Goal: Task Accomplishment & Management: Use online tool/utility

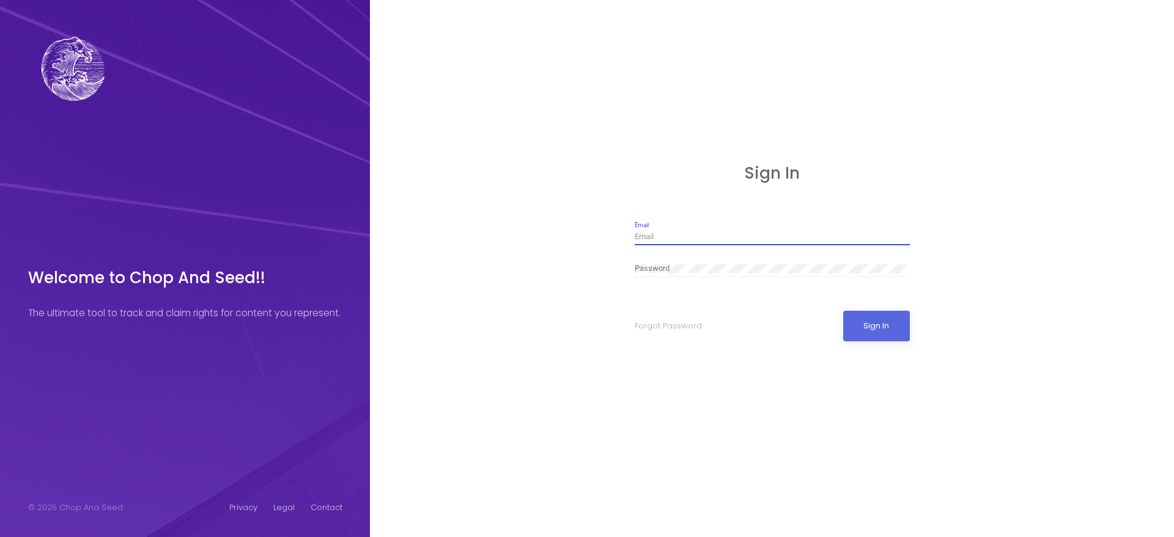
click at [680, 236] on input "Email" at bounding box center [772, 236] width 275 height 9
type input "[EMAIL_ADDRESS][DOMAIN_NAME]"
click at [858, 322] on button "Sign In" at bounding box center [877, 326] width 67 height 31
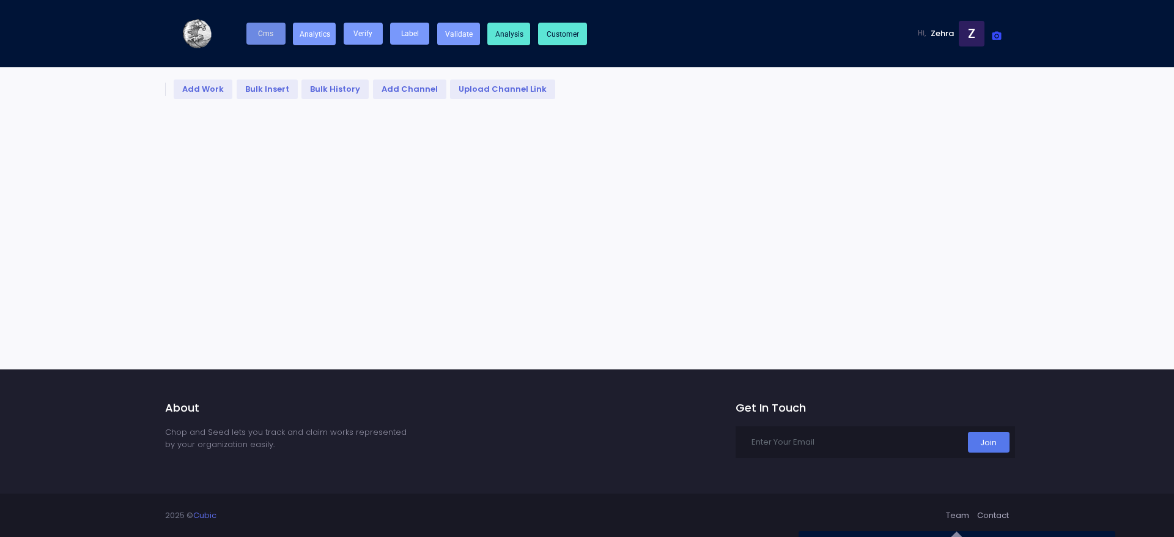
click at [268, 34] on span "Cms" at bounding box center [265, 33] width 15 height 9
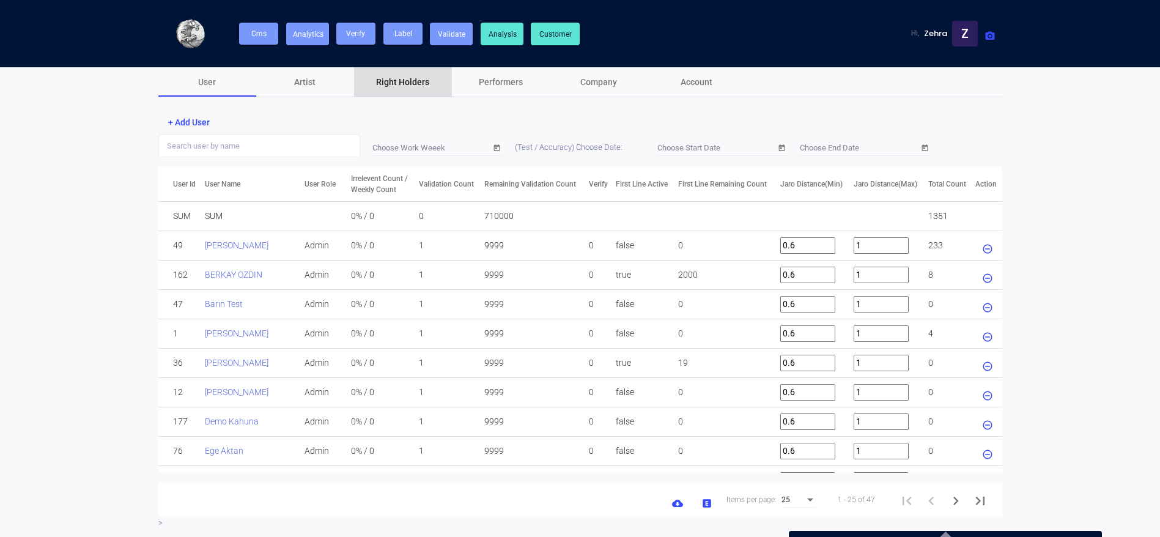
click at [435, 87] on div "Right Holders" at bounding box center [403, 81] width 98 height 29
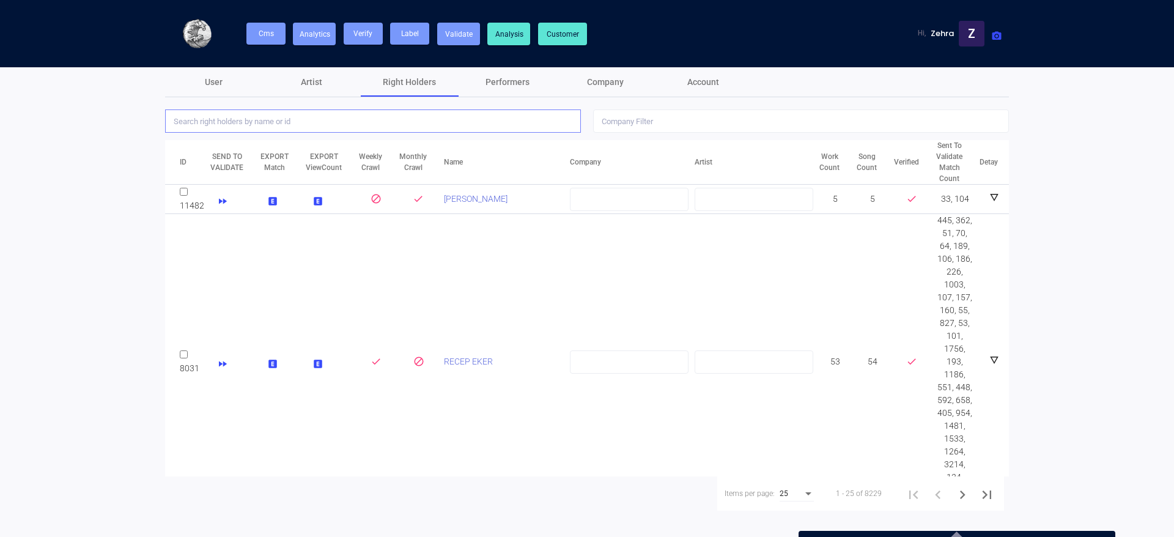
click at [390, 117] on input "text" at bounding box center [373, 120] width 416 height 23
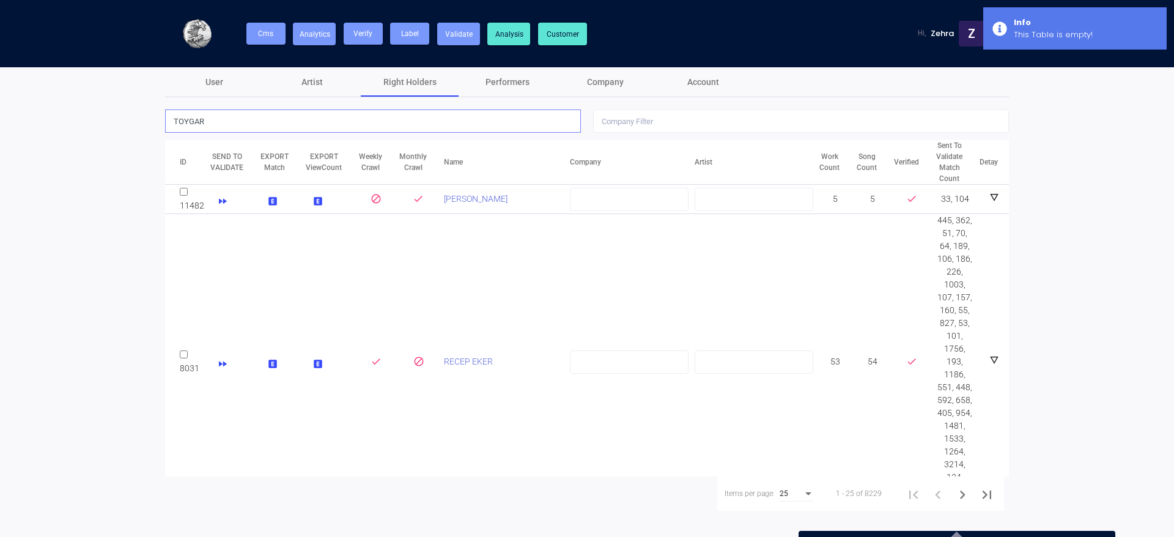
type input "TOYGAR"
click at [454, 199] on link "[PERSON_NAME]" at bounding box center [476, 199] width 64 height 10
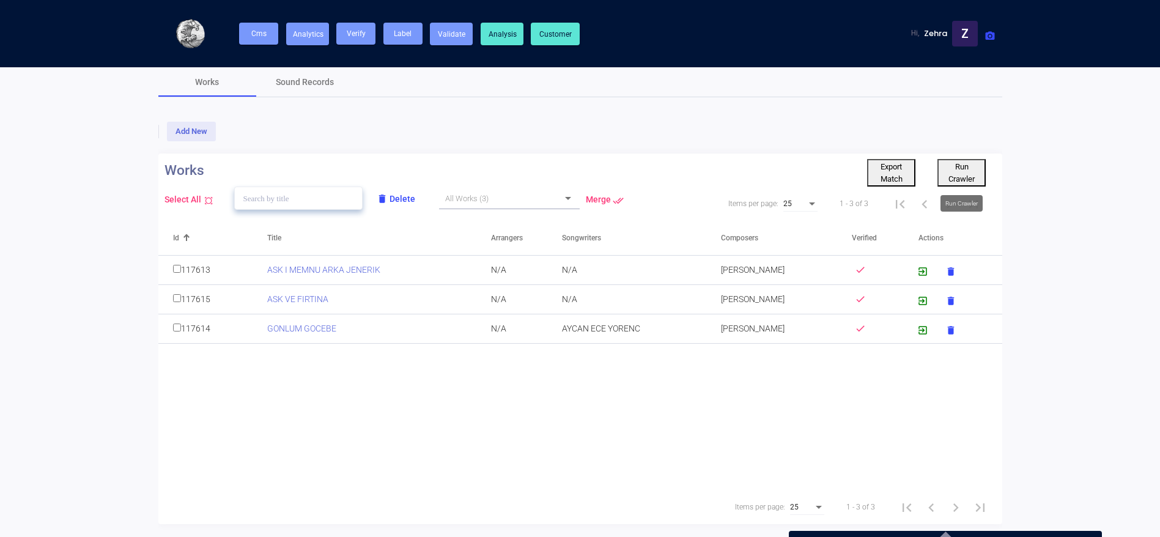
click at [957, 172] on button "Run Crawler" at bounding box center [962, 173] width 48 height 28
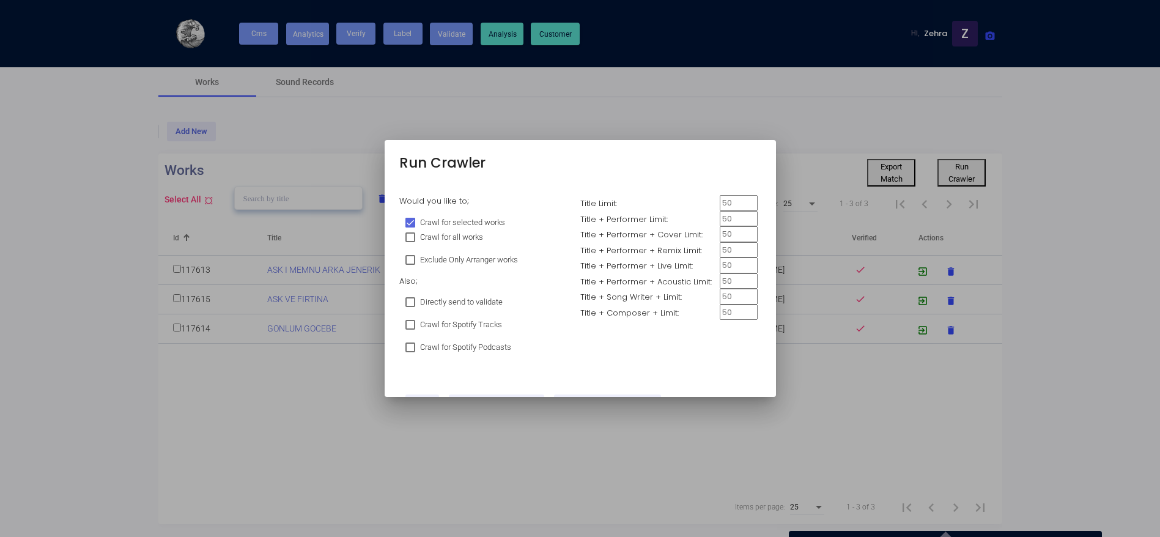
click at [447, 234] on span "Crawl for all works" at bounding box center [451, 237] width 63 height 15
click at [410, 242] on input "Crawl for all works" at bounding box center [410, 242] width 1 height 1
checkbox input "true"
checkbox input "false"
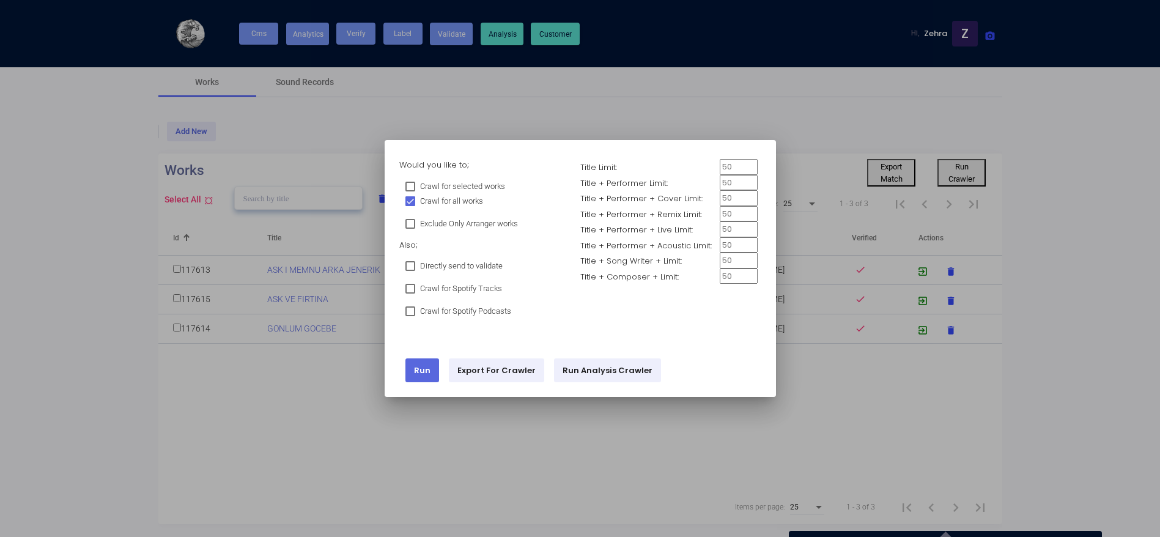
click at [431, 370] on link "Run" at bounding box center [423, 370] width 34 height 24
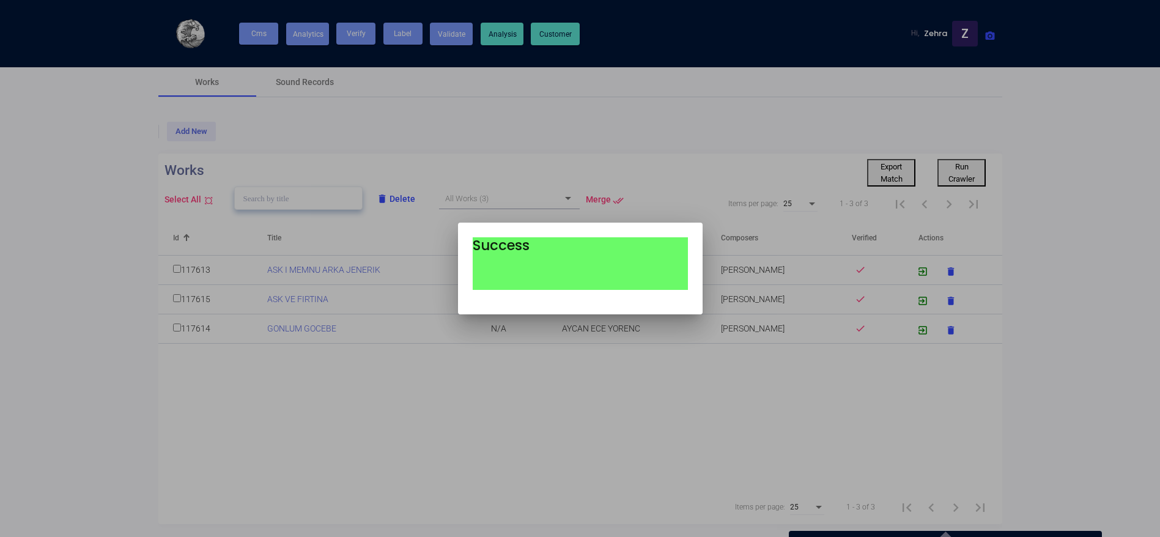
click at [631, 530] on div at bounding box center [580, 268] width 1160 height 537
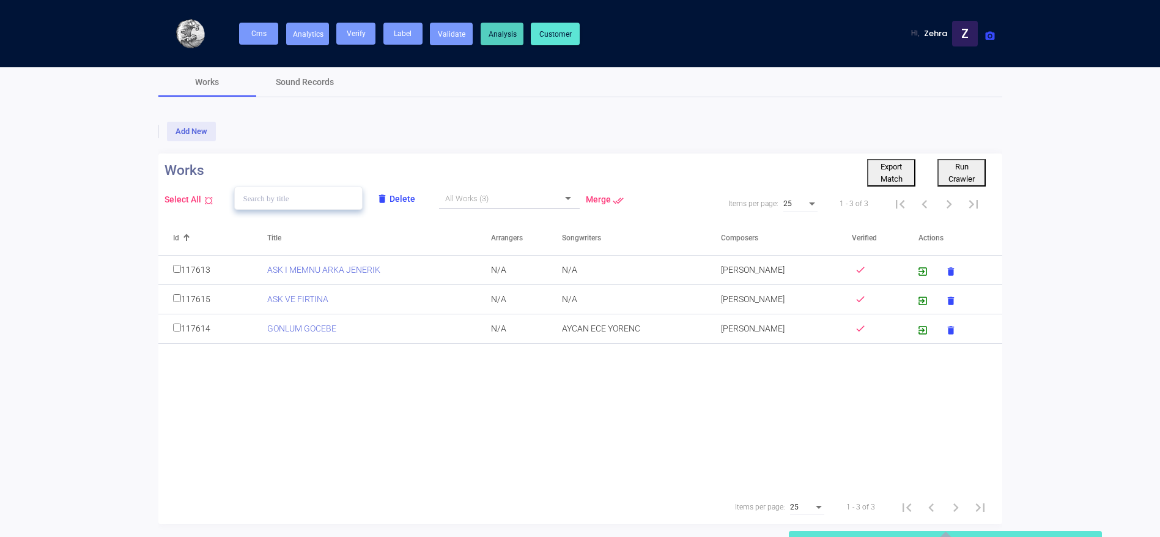
click at [503, 38] on span "Analysis" at bounding box center [503, 34] width 28 height 9
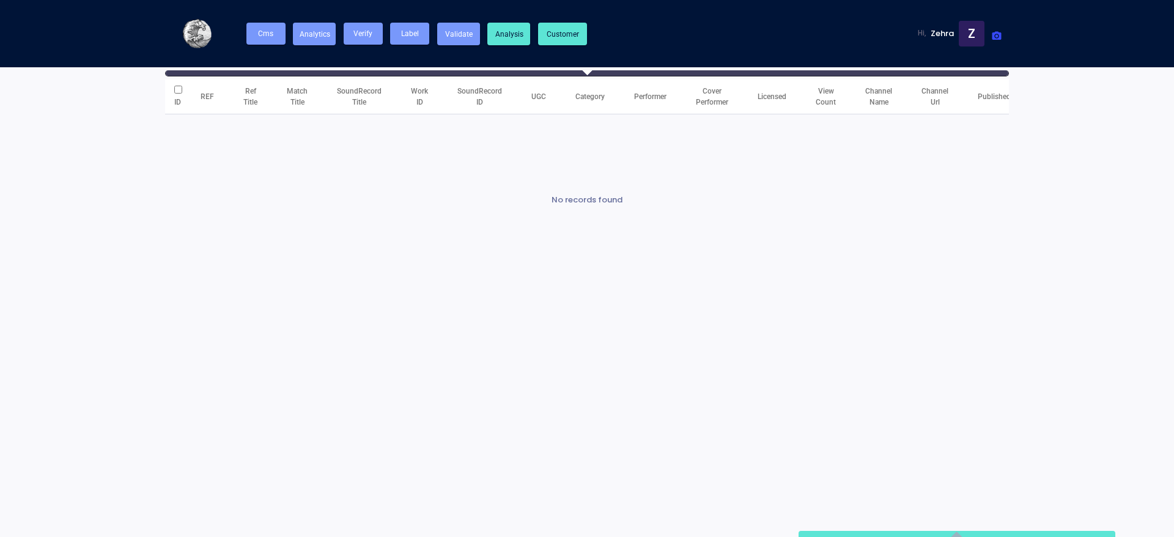
click at [589, 75] on div at bounding box center [587, 73] width 843 height 6
click at [585, 72] on div at bounding box center [587, 68] width 13 height 13
click at [589, 70] on div at bounding box center [587, 68] width 13 height 13
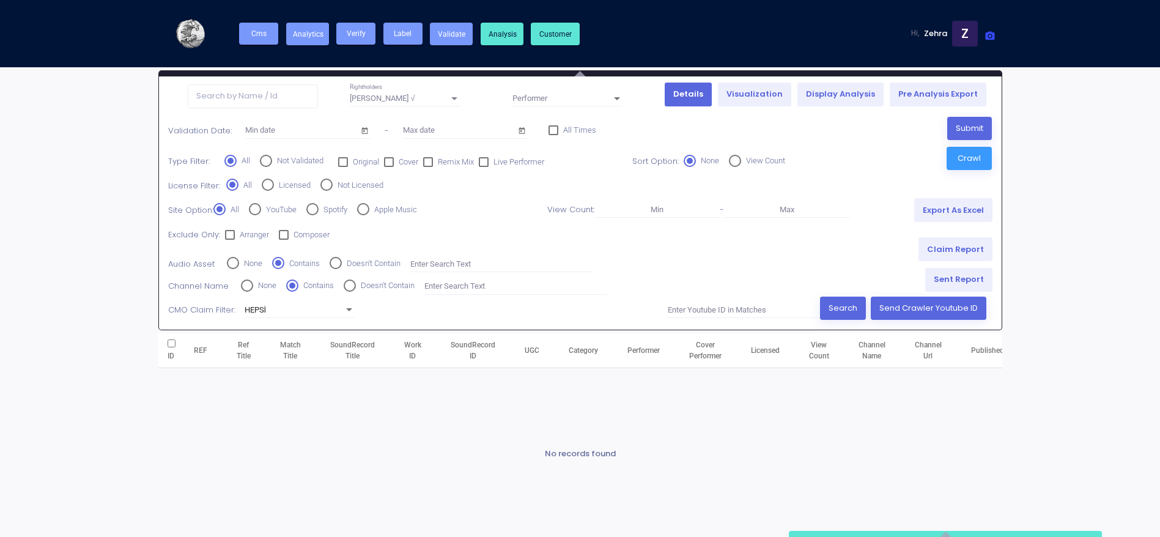
click at [704, 87] on link "Details" at bounding box center [688, 95] width 47 height 24
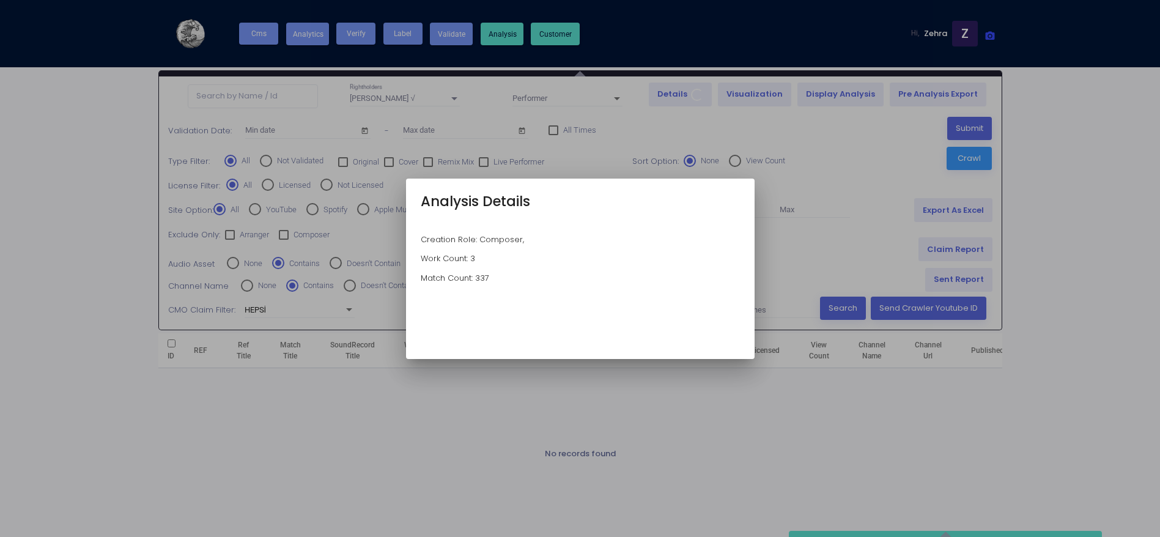
click at [757, 153] on div at bounding box center [580, 268] width 1160 height 537
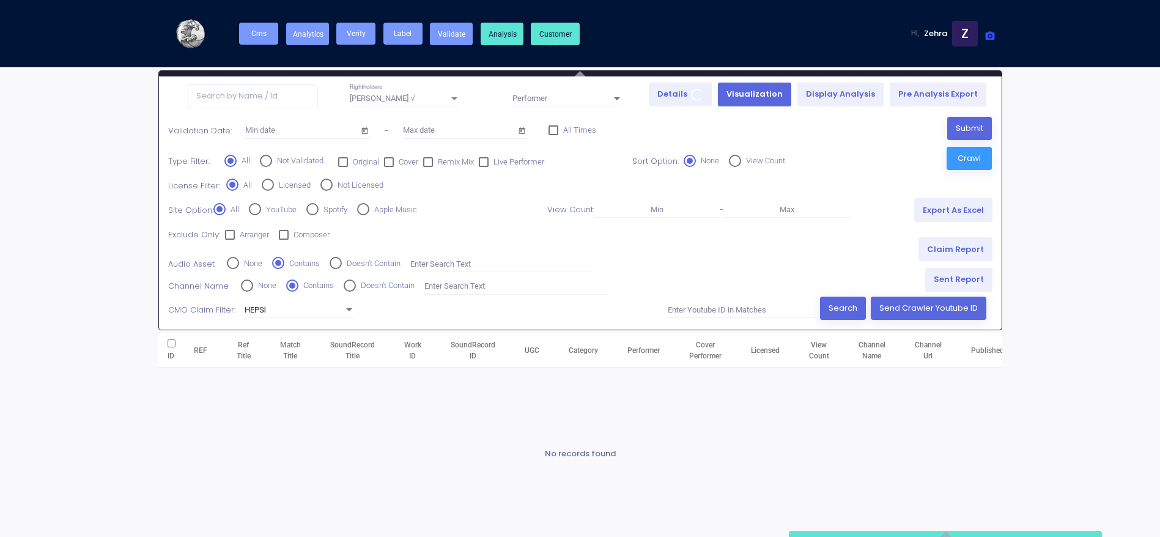
click at [769, 95] on link "Visualization" at bounding box center [754, 95] width 73 height 24
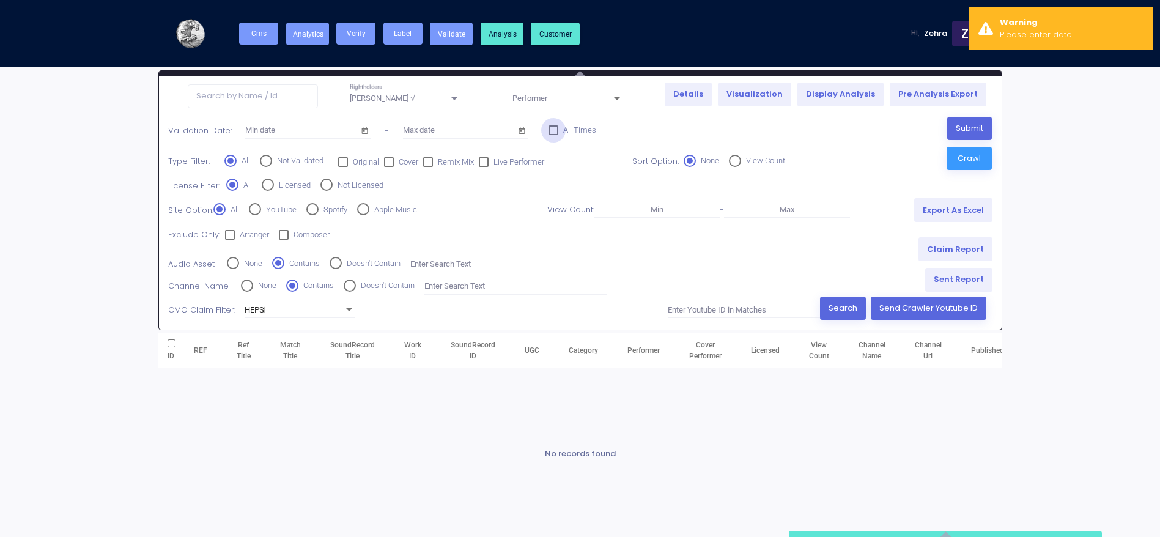
click at [551, 132] on div at bounding box center [554, 130] width 10 height 10
click at [553, 135] on input "All Times" at bounding box center [553, 135] width 1 height 1
checkbox input "true"
click at [779, 94] on link "Visualization" at bounding box center [754, 95] width 73 height 24
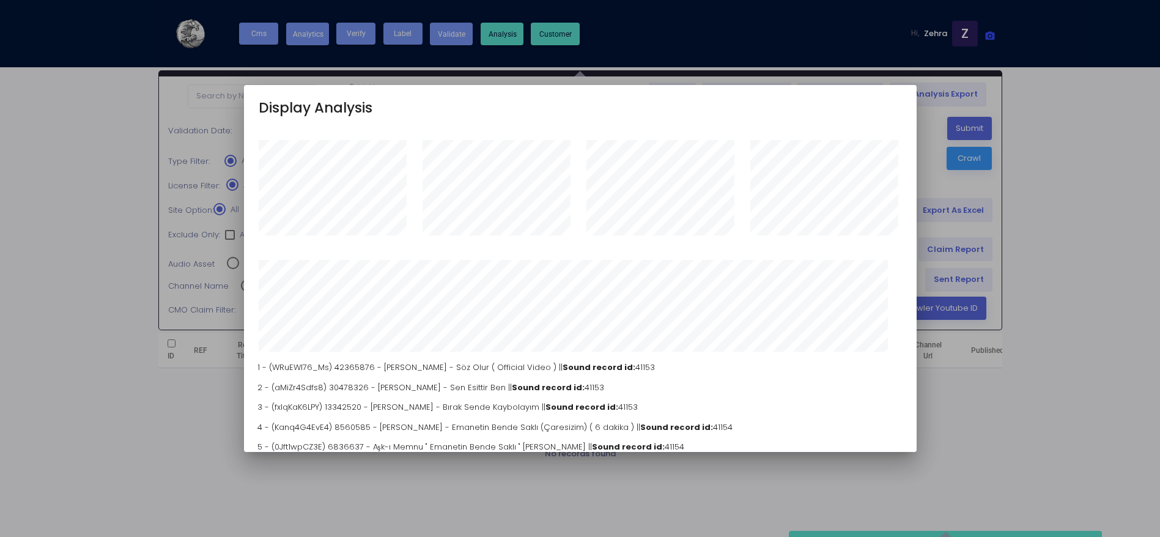
scroll to position [92, 642]
click at [963, 123] on div at bounding box center [580, 268] width 1160 height 537
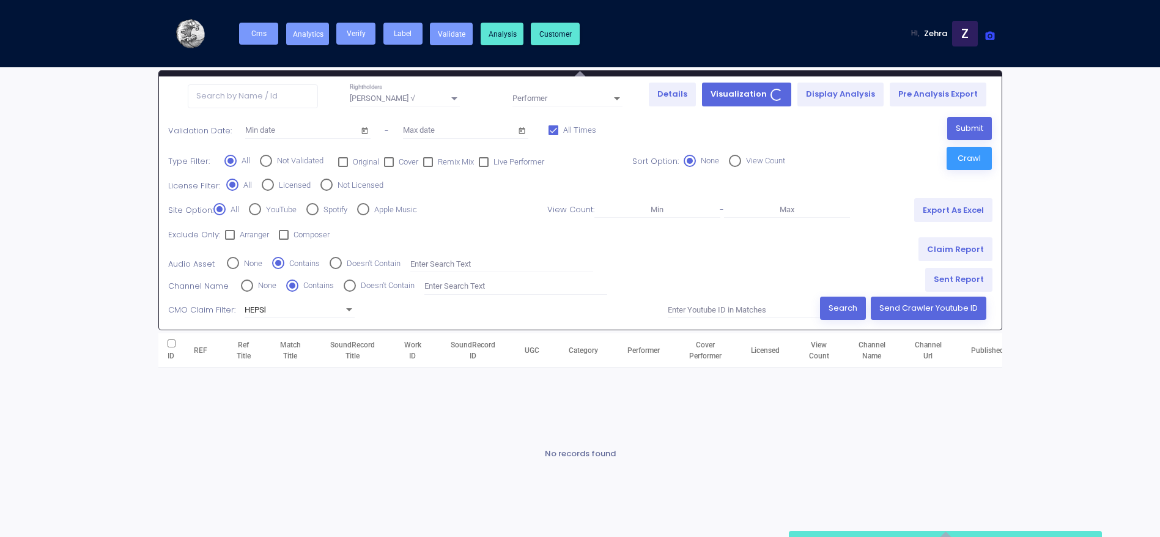
click at [751, 89] on link "Visualization" at bounding box center [746, 95] width 89 height 24
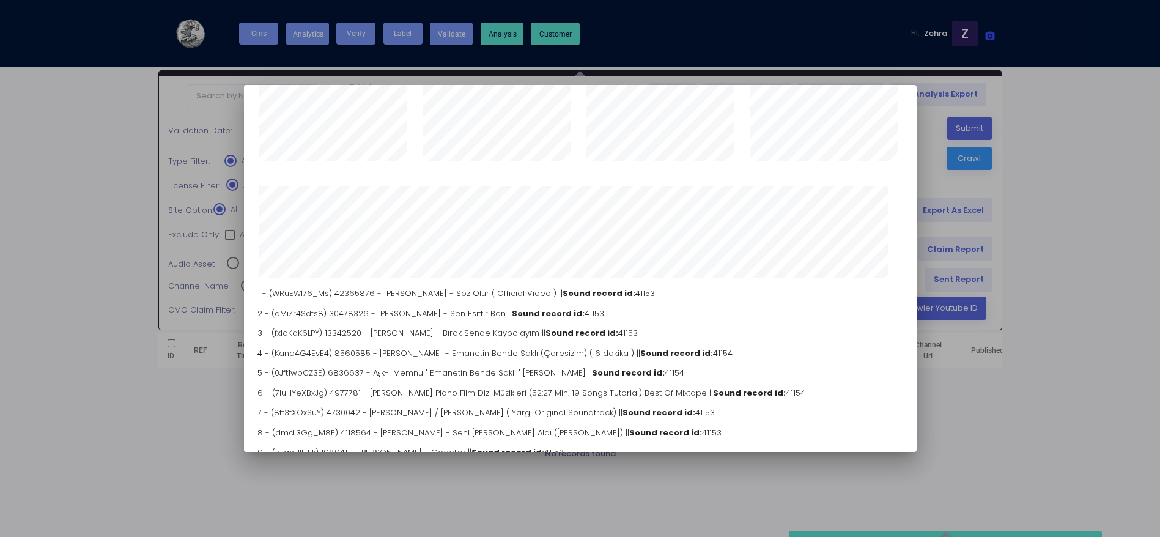
scroll to position [0, 0]
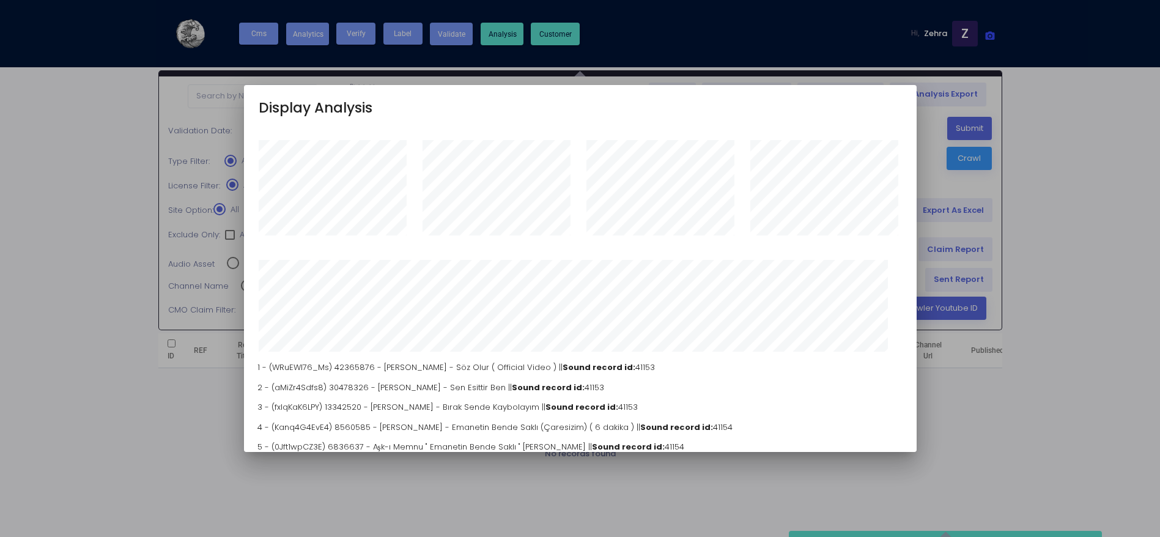
click at [228, 289] on div at bounding box center [580, 268] width 1160 height 537
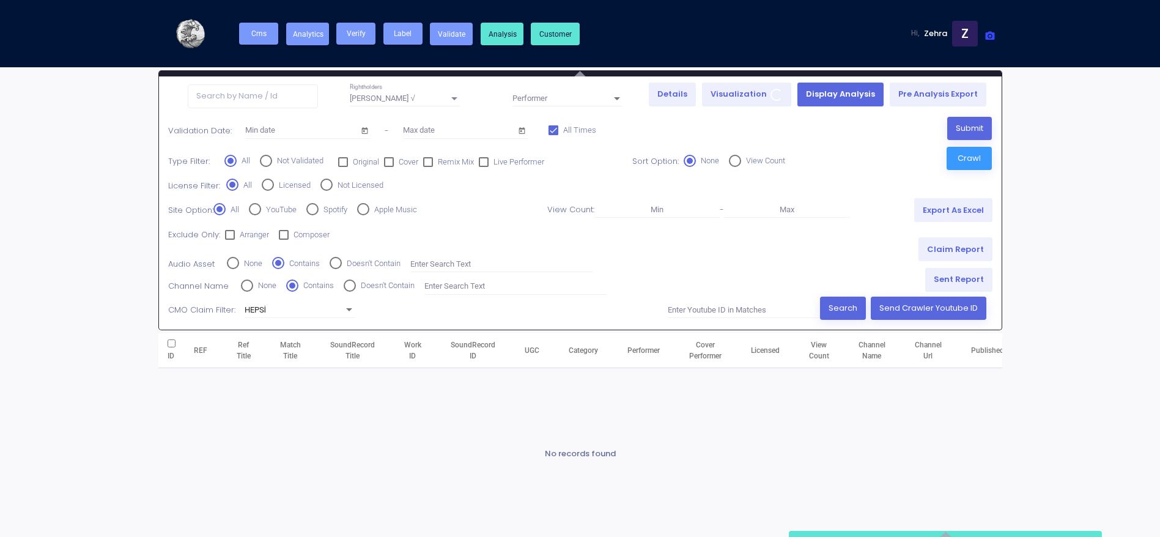
click at [859, 91] on link "Display Analysis" at bounding box center [841, 95] width 86 height 24
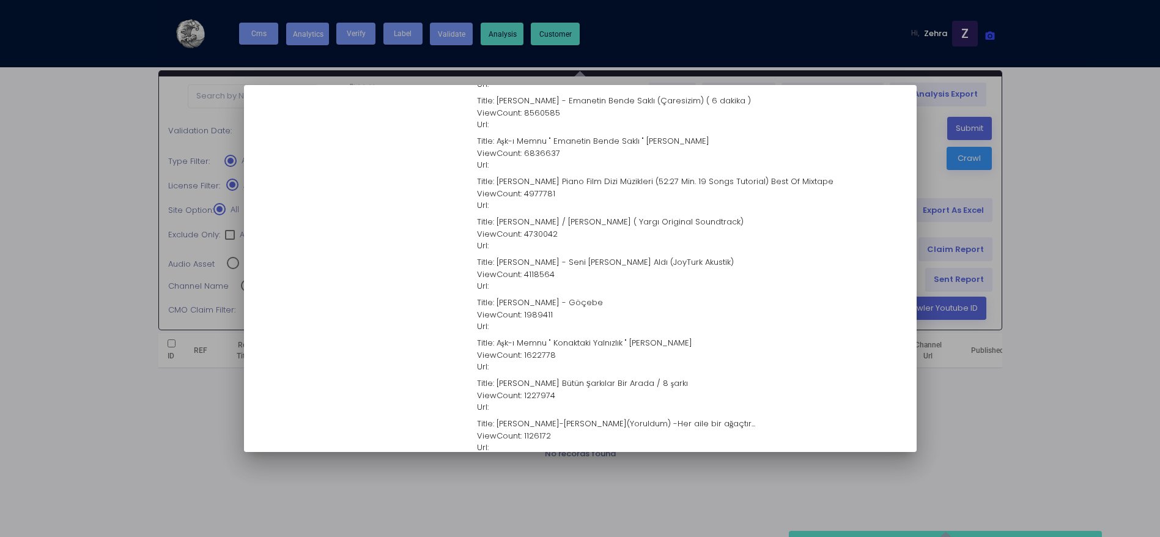
scroll to position [369, 0]
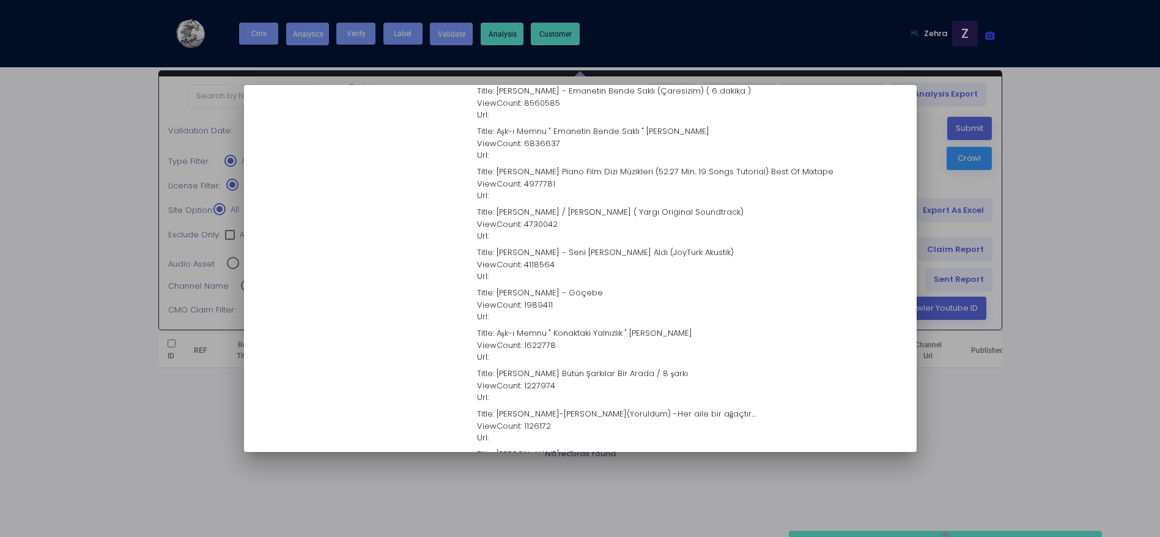
click at [966, 267] on div at bounding box center [580, 268] width 1160 height 537
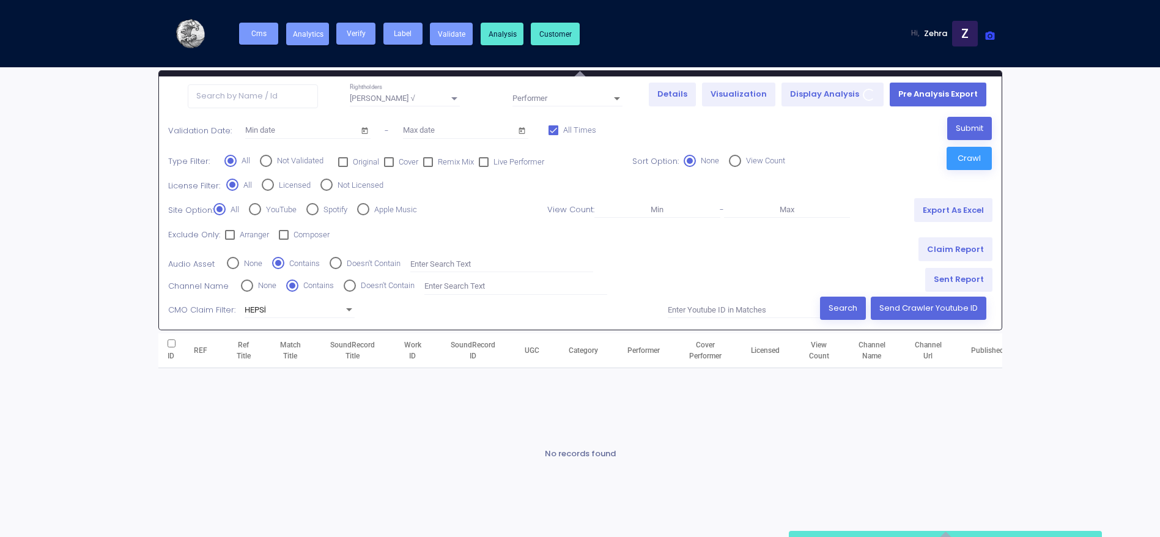
click at [962, 87] on link "Pre Analysis Export" at bounding box center [938, 95] width 97 height 24
click at [262, 39] on button "Cms" at bounding box center [258, 34] width 39 height 22
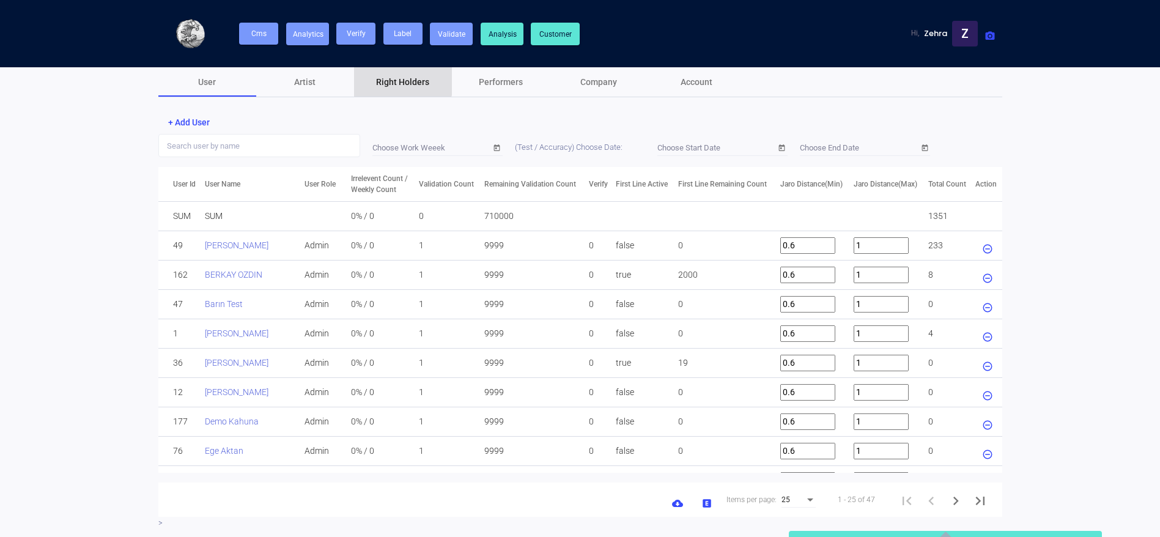
click at [385, 73] on div "Right Holders" at bounding box center [403, 81] width 98 height 29
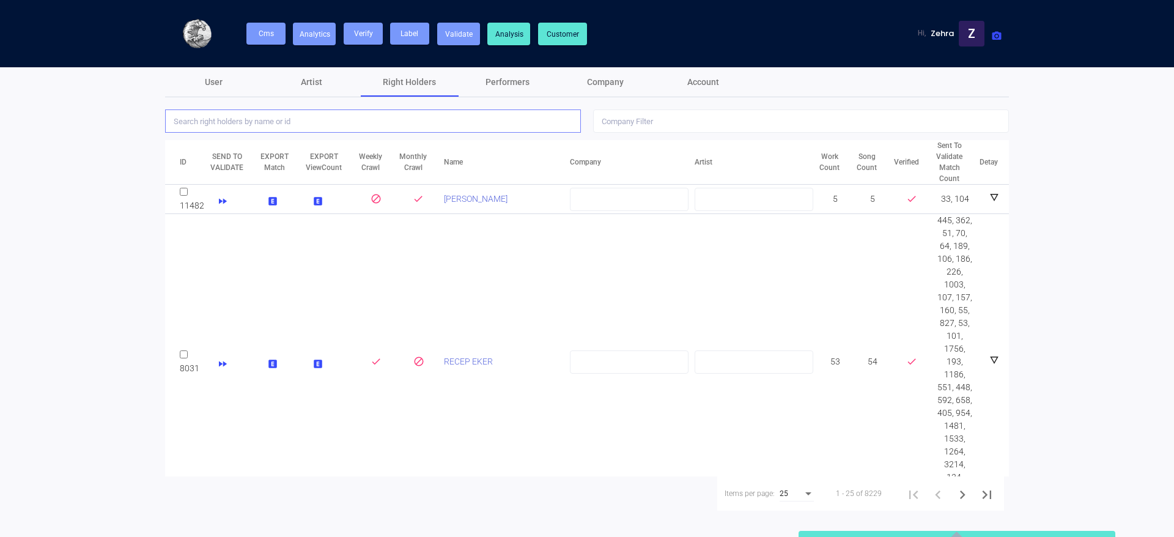
click at [339, 128] on input "text" at bounding box center [373, 120] width 416 height 23
type input "toygar"
click at [488, 191] on td "[PERSON_NAME]" at bounding box center [506, 199] width 125 height 29
click at [488, 195] on link "[PERSON_NAME]" at bounding box center [476, 199] width 64 height 10
